Goal: Task Accomplishment & Management: Use online tool/utility

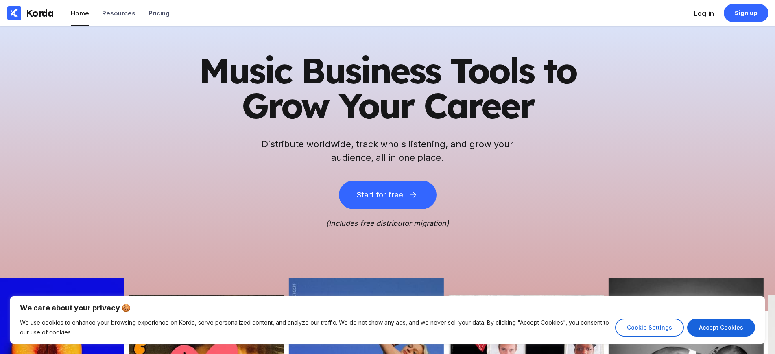
click at [712, 19] on li "Log in" at bounding box center [703, 13] width 20 height 26
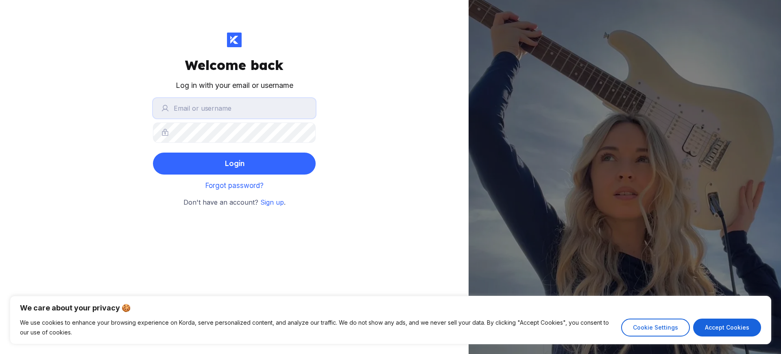
click at [209, 116] on input "text" at bounding box center [234, 108] width 163 height 20
click at [213, 118] on form "Login" at bounding box center [234, 136] width 163 height 76
click at [211, 104] on input "text" at bounding box center [234, 108] width 163 height 20
type input "[EMAIL_ADDRESS][DOMAIN_NAME]"
click at [153, 152] on button "Login" at bounding box center [234, 163] width 163 height 22
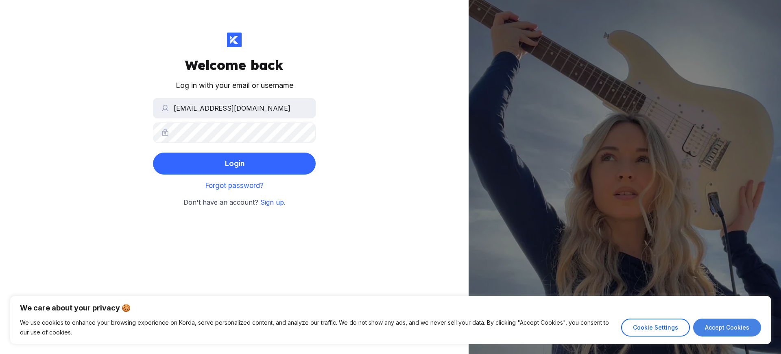
click at [727, 333] on button "Accept Cookies" at bounding box center [727, 327] width 68 height 18
checkbox input "true"
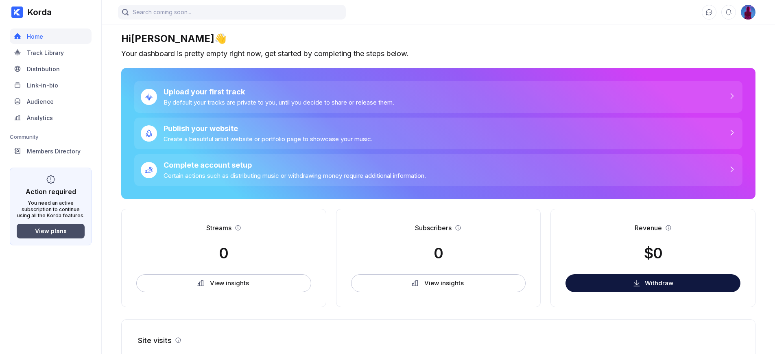
click at [60, 234] on div "View plans" at bounding box center [51, 230] width 32 height 7
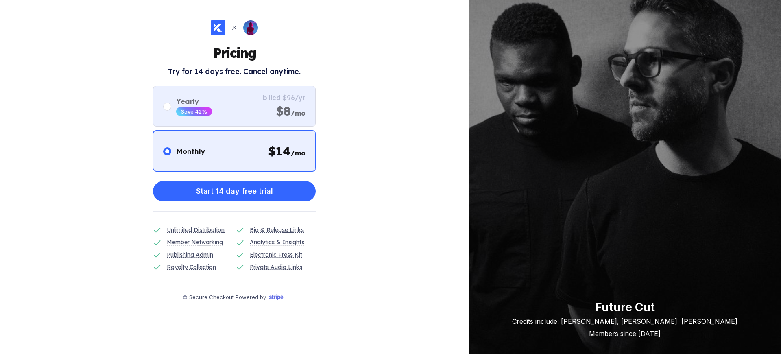
click at [248, 113] on div "Yearly Save 42% billed $96/yr $8 /mo" at bounding box center [234, 106] width 163 height 41
radio input "false"
radio input "true"
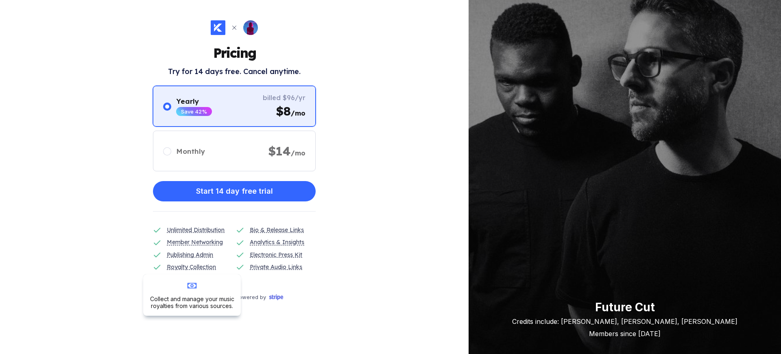
click at [176, 267] on div "Royalty Collection" at bounding box center [191, 266] width 49 height 9
click at [192, 300] on div "Collect and manage your music royalties from various sources." at bounding box center [192, 302] width 85 height 14
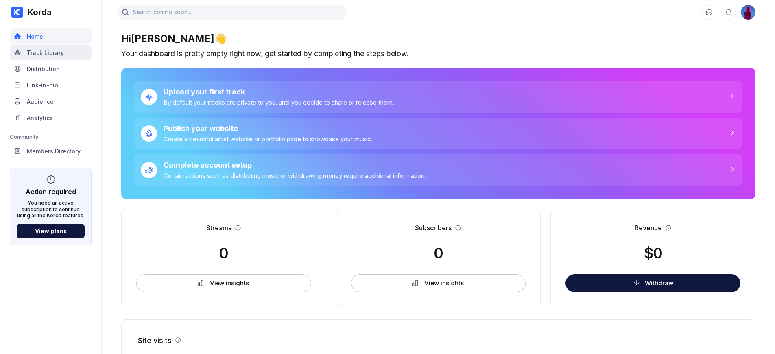
click at [52, 57] on div "Track Library" at bounding box center [51, 52] width 82 height 15
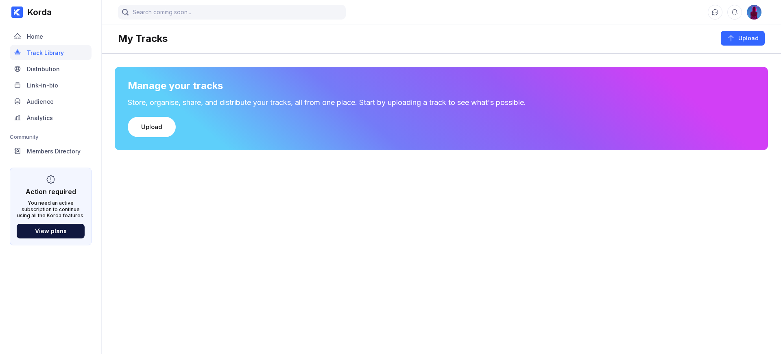
click at [54, 67] on div "Distribution" at bounding box center [43, 68] width 33 height 7
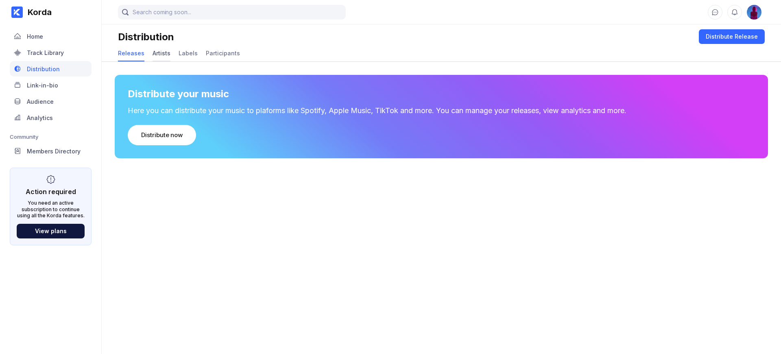
click at [158, 56] on div "Artists" at bounding box center [161, 53] width 18 height 7
click at [131, 54] on div "Releases" at bounding box center [131, 53] width 26 height 7
click at [714, 33] on div "Distribute Release" at bounding box center [731, 37] width 52 height 8
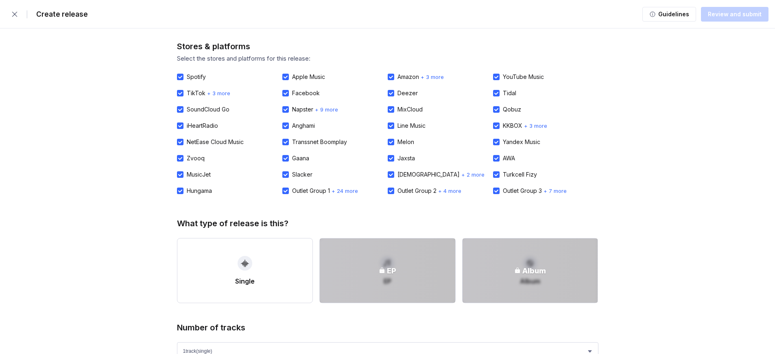
scroll to position [376, 0]
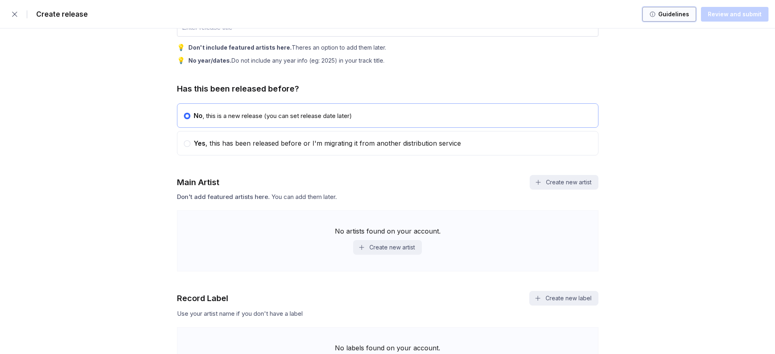
click at [684, 9] on button "Guidelines" at bounding box center [669, 14] width 54 height 15
